Goal: Task Accomplishment & Management: Manage account settings

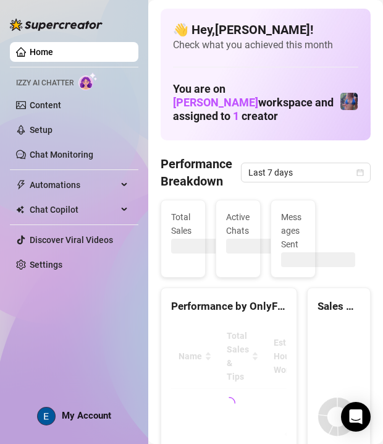
click at [51, 415] on img at bounding box center [46, 415] width 17 height 17
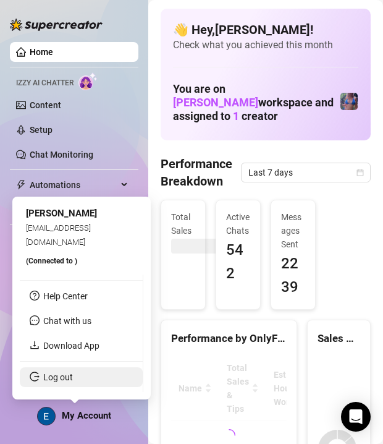
click at [73, 379] on link "Log out" at bounding box center [58, 377] width 30 height 10
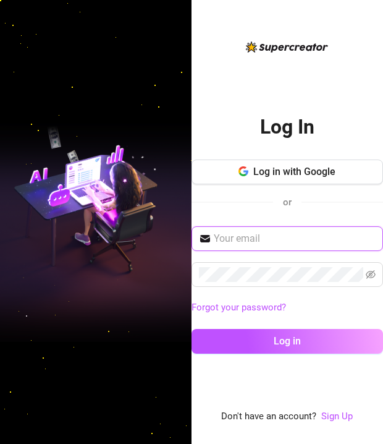
click at [324, 244] on input "text" at bounding box center [295, 238] width 162 height 15
type input "[EMAIL_ADDRESS][DOMAIN_NAME]"
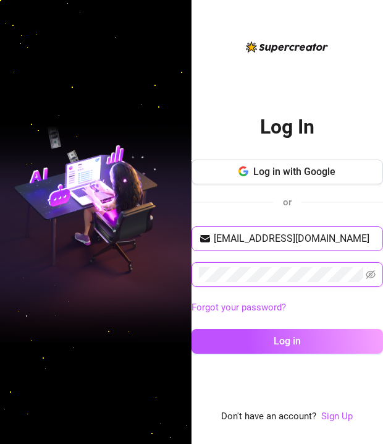
click at [192, 329] on button "Log in" at bounding box center [288, 341] width 192 height 25
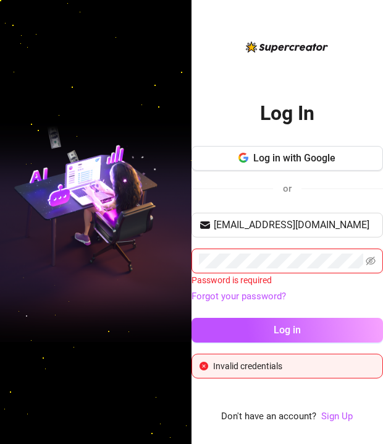
click at [373, 265] on icon "eye-invisible" at bounding box center [371, 261] width 10 height 10
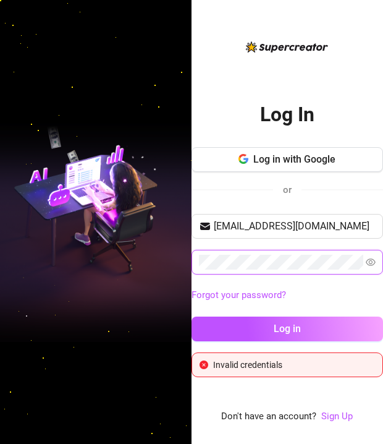
click at [192, 316] on button "Log in" at bounding box center [288, 328] width 192 height 25
